Goal: Task Accomplishment & Management: Manage account settings

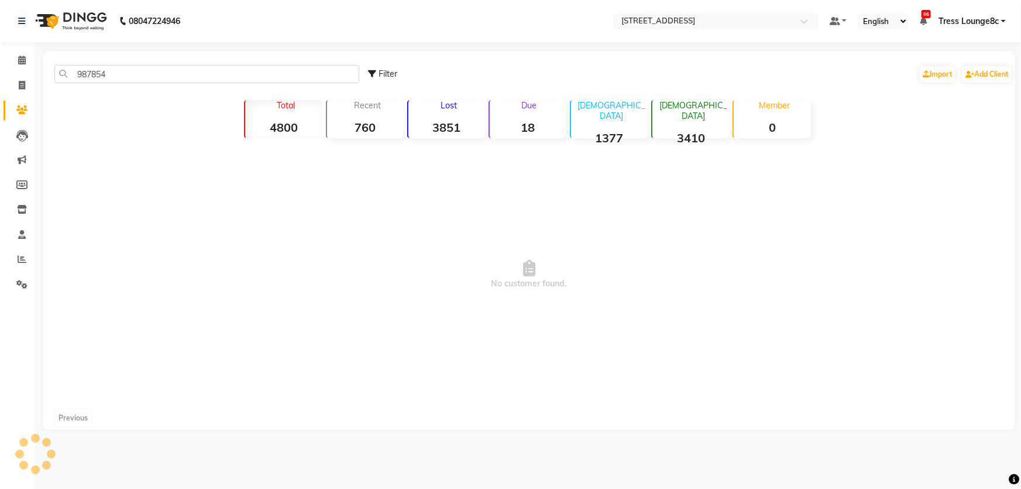
type input "98785"
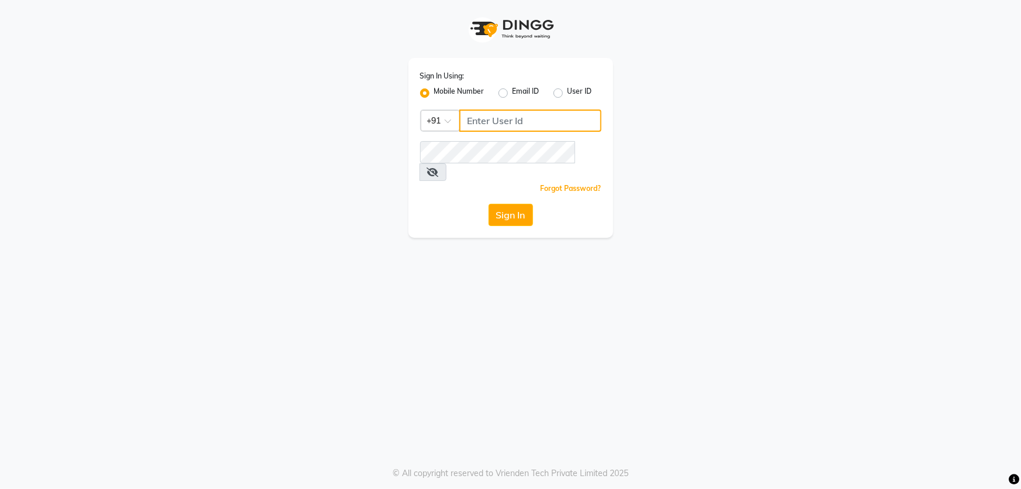
type input "6239163922"
click at [517, 204] on button "Sign In" at bounding box center [511, 215] width 44 height 22
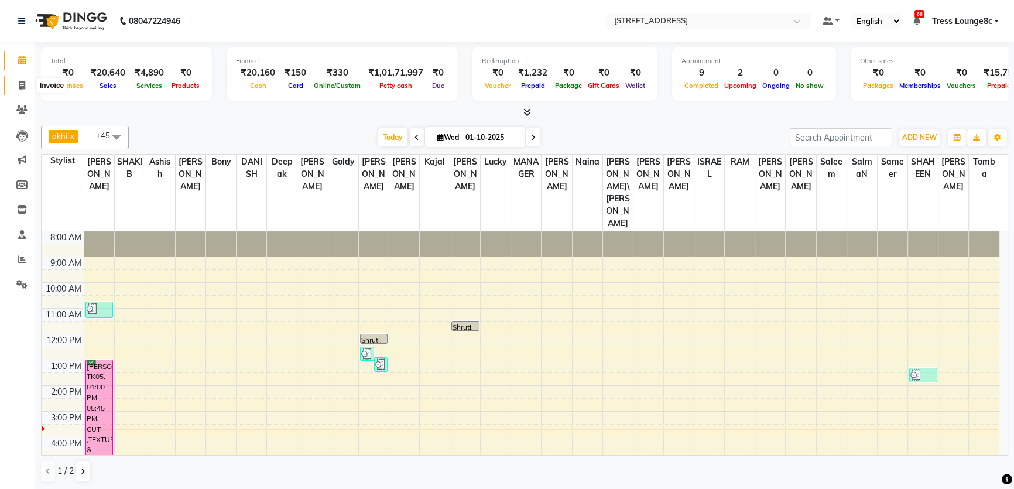
click at [16, 84] on span at bounding box center [22, 85] width 20 height 13
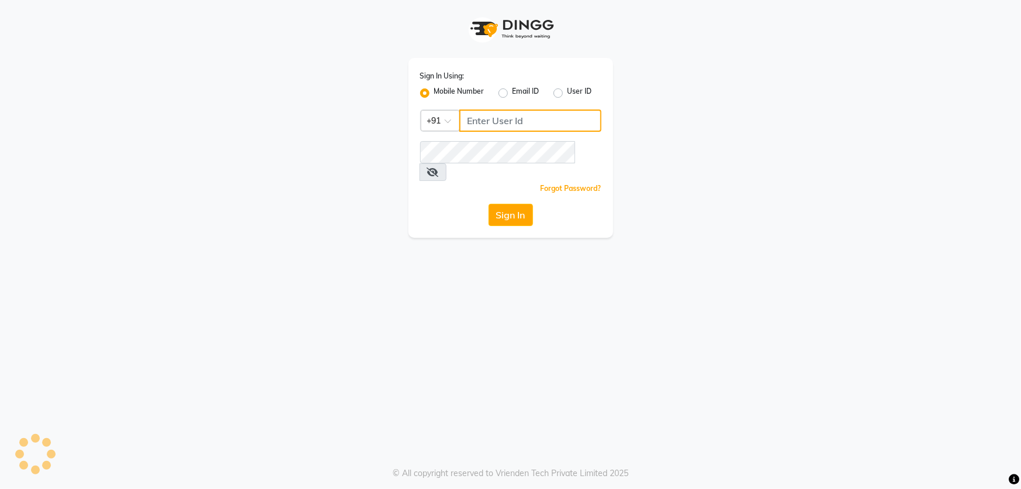
type input "6239163922"
click at [497, 212] on div "Sign In Using: Mobile Number Email ID User ID Country Code × [PHONE_NUMBER] Rem…" at bounding box center [511, 148] width 205 height 180
click at [502, 204] on button "Sign In" at bounding box center [511, 215] width 44 height 22
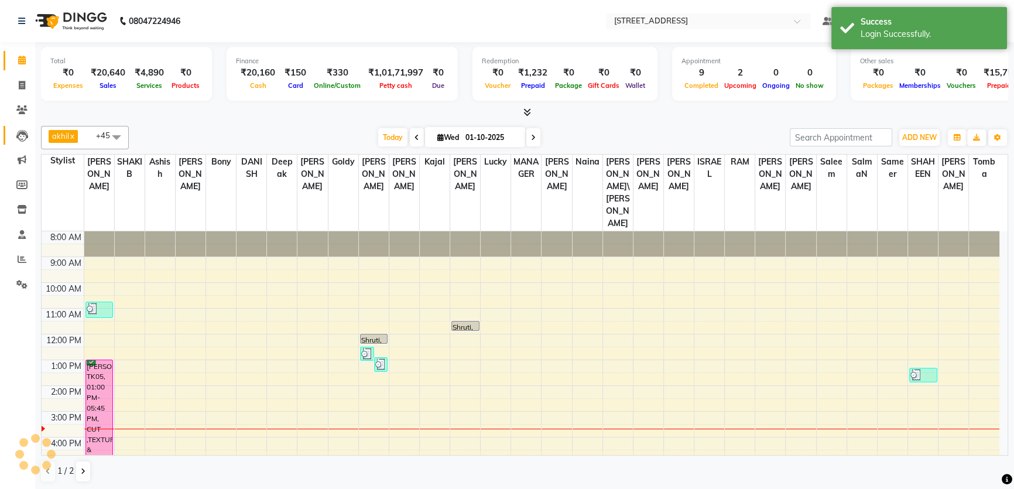
scroll to position [63, 0]
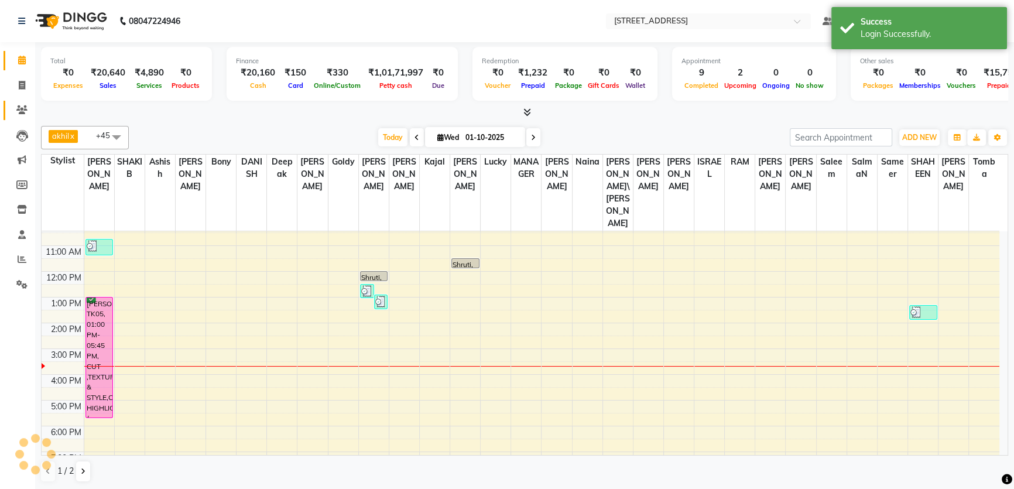
click at [18, 114] on icon at bounding box center [21, 109] width 11 height 9
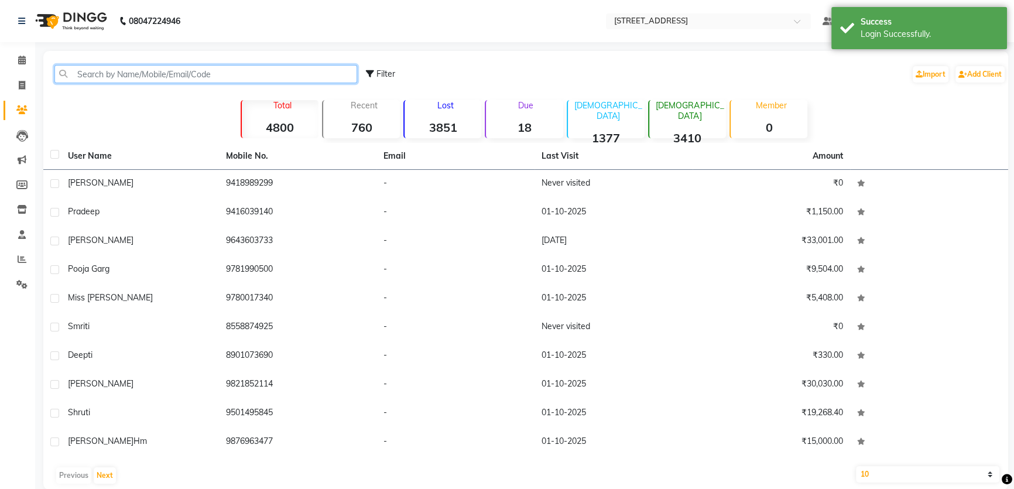
click at [111, 80] on input "text" at bounding box center [205, 74] width 303 height 18
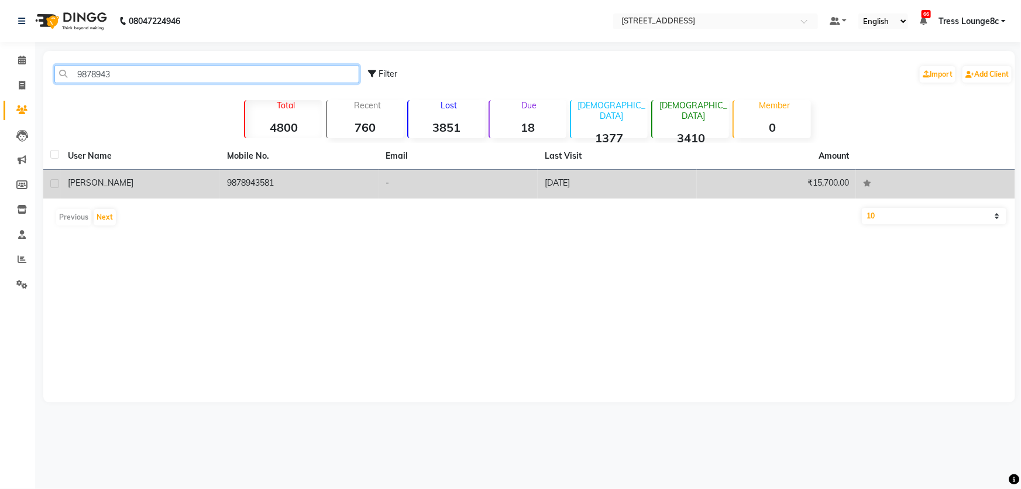
type input "9878943"
click at [252, 181] on td "9878943581" at bounding box center [299, 184] width 159 height 29
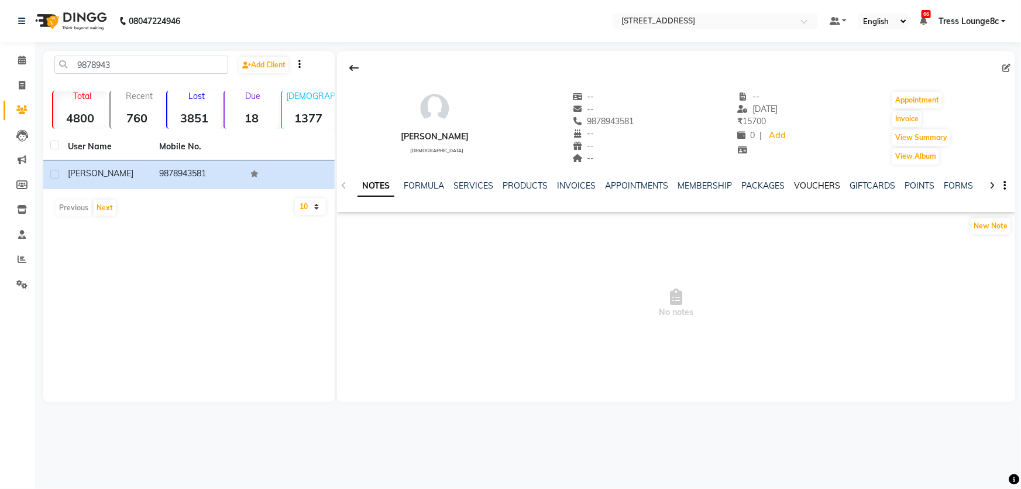
click at [831, 187] on link "VOUCHERS" at bounding box center [817, 185] width 46 height 11
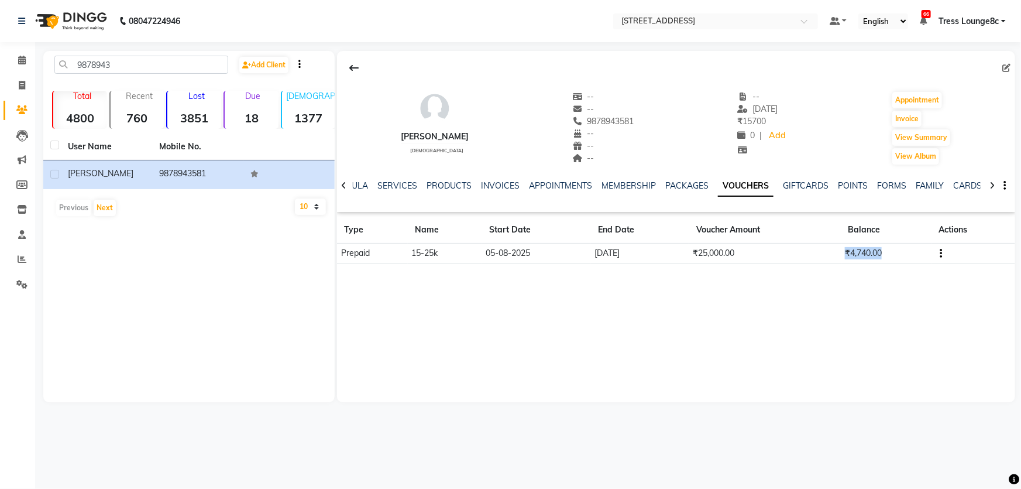
drag, startPoint x: 913, startPoint y: 249, endPoint x: 785, endPoint y: 252, distance: 128.2
click at [785, 252] on tr "Prepaid 15-25k [DATE] [DATE] ₹25,000.00 ₹4,740.00" at bounding box center [676, 253] width 678 height 20
click at [860, 254] on td "₹4,740.00" at bounding box center [887, 253] width 90 height 20
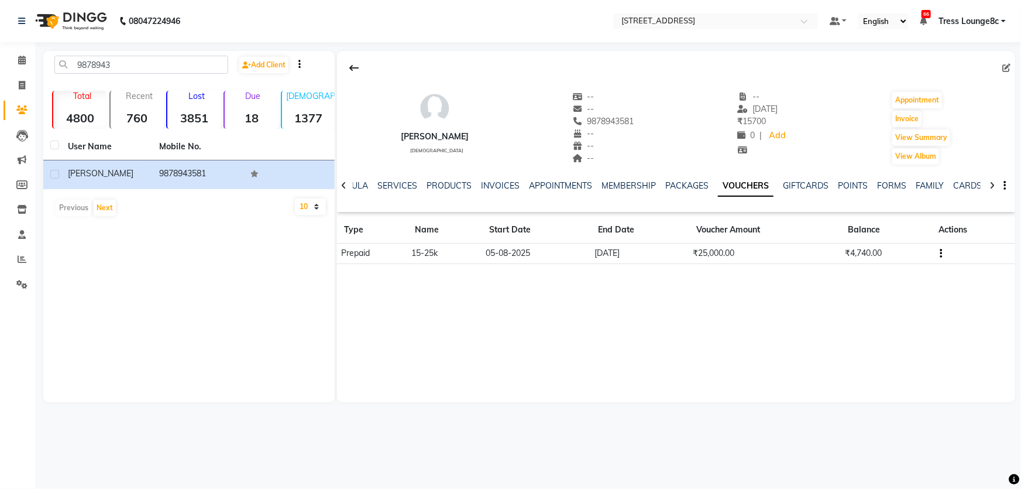
click at [608, 126] on div "9878943581" at bounding box center [603, 121] width 62 height 12
copy span "9878943581"
click at [21, 87] on icon at bounding box center [22, 85] width 6 height 9
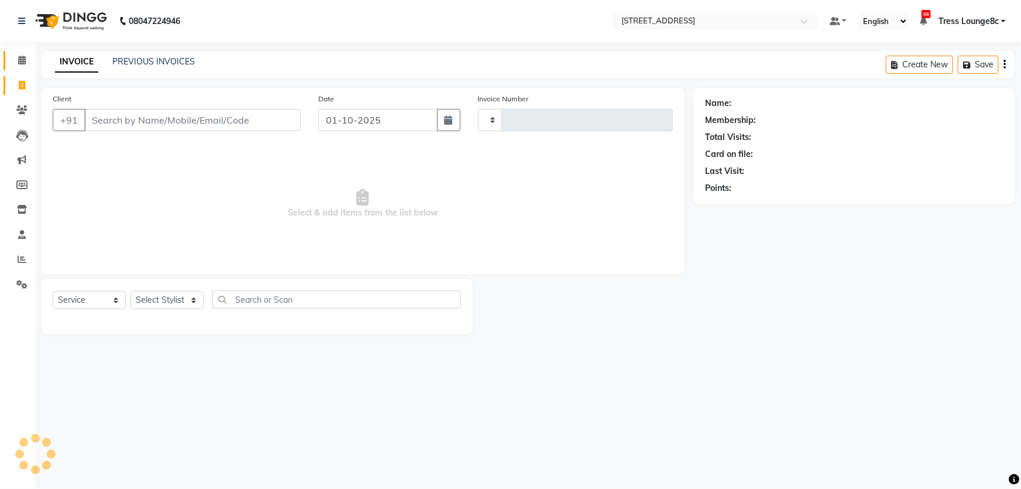
click at [26, 63] on span at bounding box center [22, 60] width 20 height 13
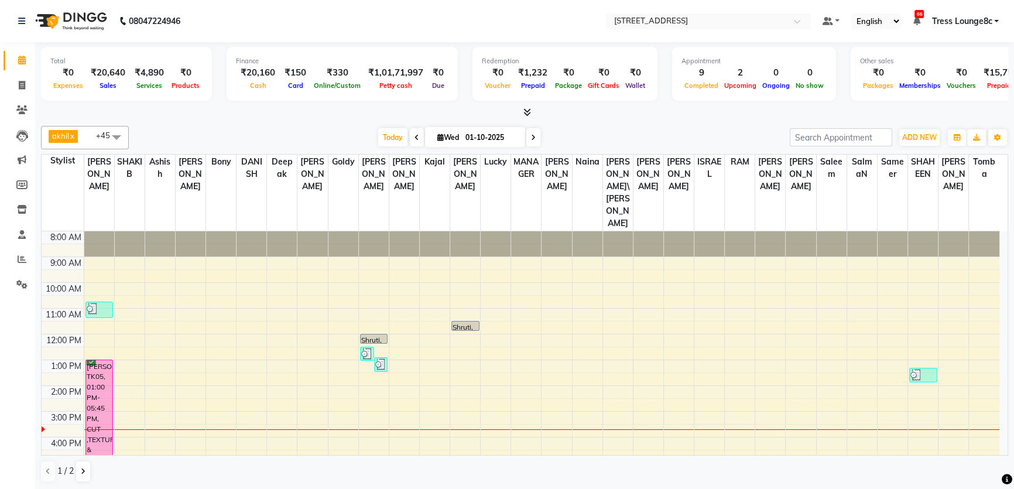
click at [987, 21] on span "Tress Lounge8c" at bounding box center [961, 21] width 60 height 12
click at [961, 83] on link "Sign out" at bounding box center [938, 80] width 107 height 18
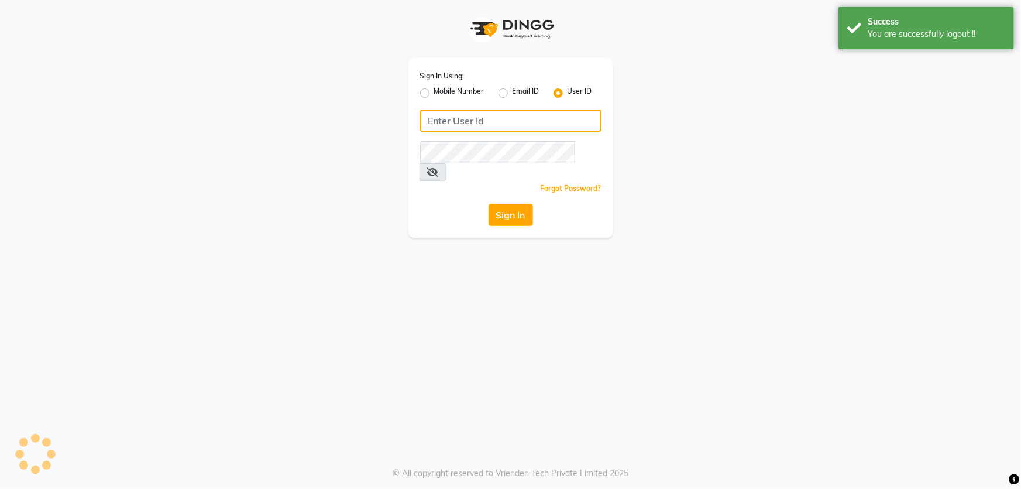
type input "6239163922"
click at [459, 95] on label "Mobile Number" at bounding box center [459, 93] width 50 height 14
click at [442, 94] on input "Mobile Number" at bounding box center [438, 90] width 8 height 8
radio input "true"
radio input "false"
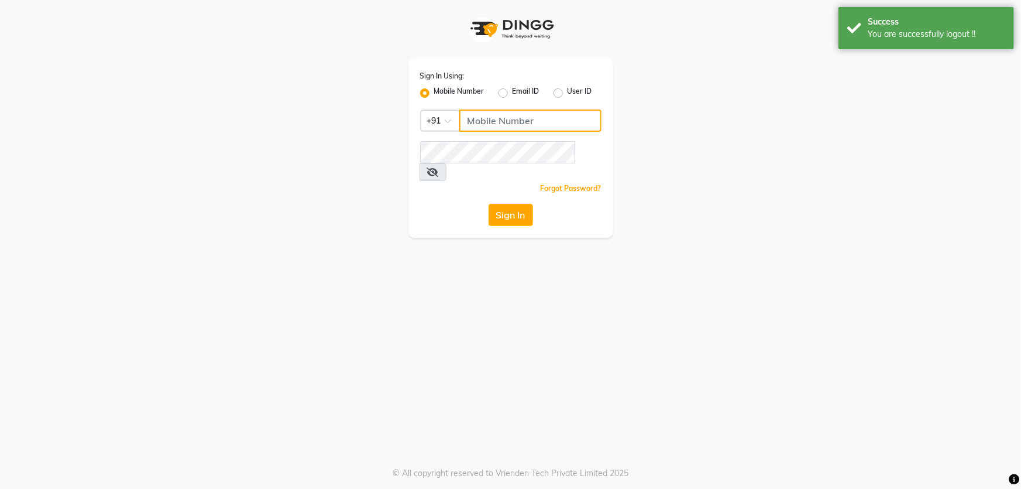
click at [486, 116] on input "Username" at bounding box center [530, 120] width 142 height 22
type input "1724656581"
click at [510, 204] on button "Sign In" at bounding box center [511, 215] width 44 height 22
